Goal: Information Seeking & Learning: Learn about a topic

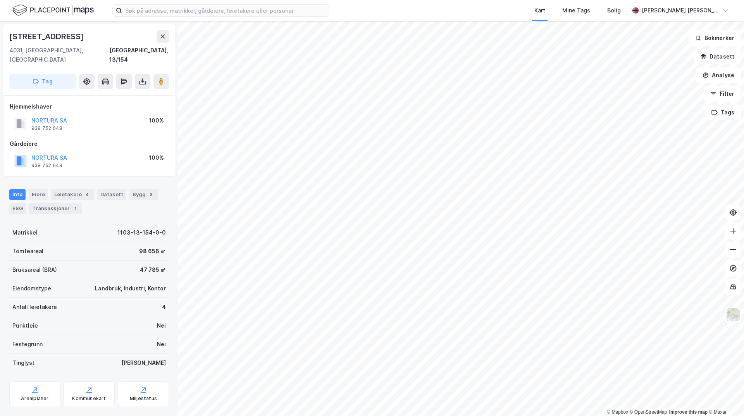
scroll to position [6, 0]
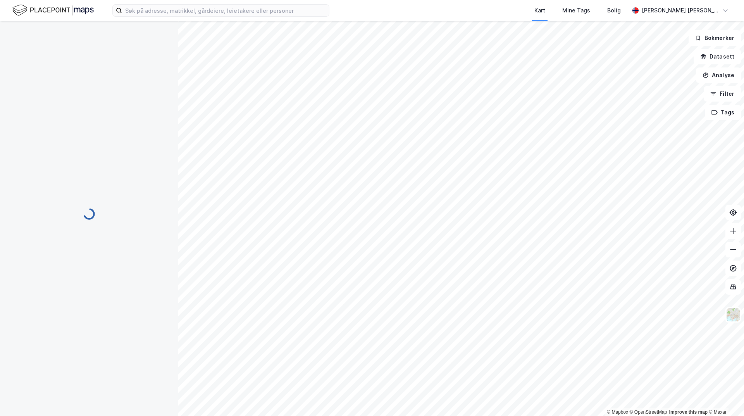
scroll to position [6, 0]
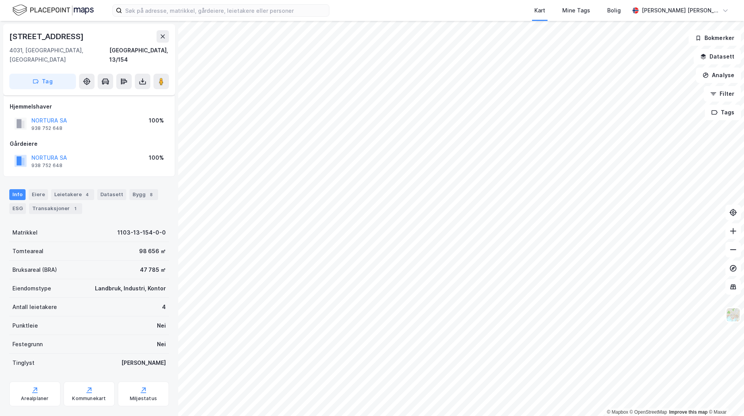
scroll to position [6, 0]
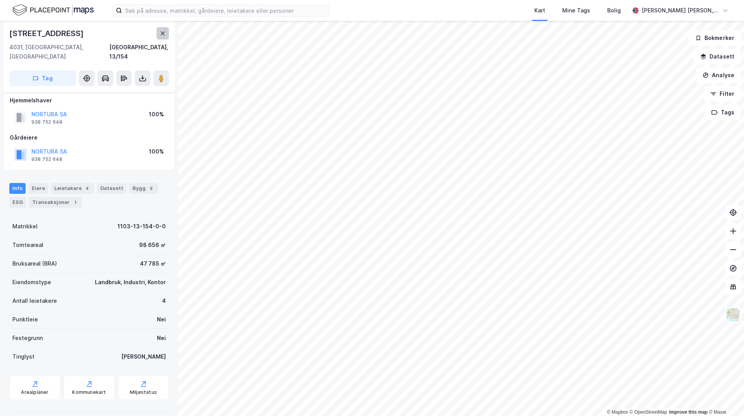
click at [162, 36] on icon at bounding box center [163, 33] width 6 height 6
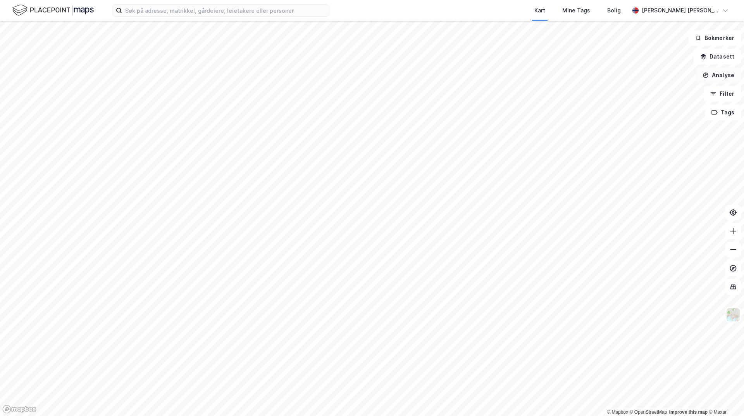
click at [726, 74] on button "Analyse" at bounding box center [718, 74] width 45 height 15
click at [650, 76] on div "Mål avstand" at bounding box center [650, 75] width 67 height 7
